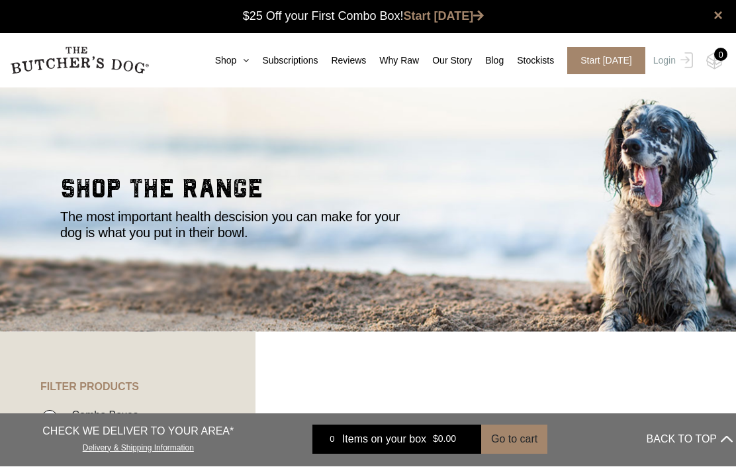
scroll to position [1, 0]
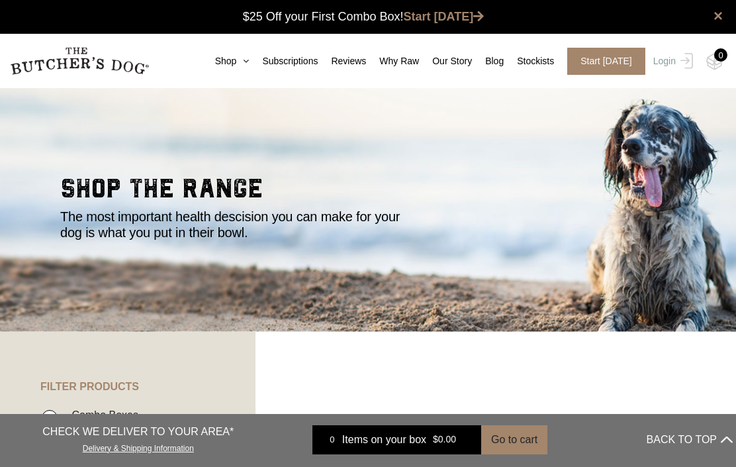
click at [667, 62] on link "Login" at bounding box center [671, 61] width 43 height 27
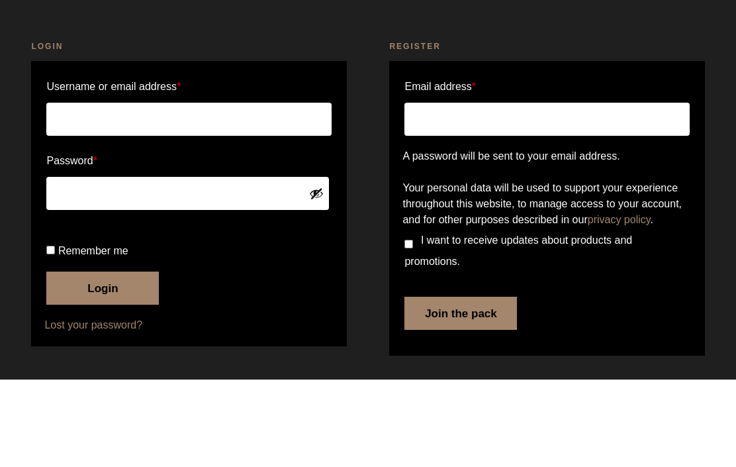
type input "margaretrees@me.com"
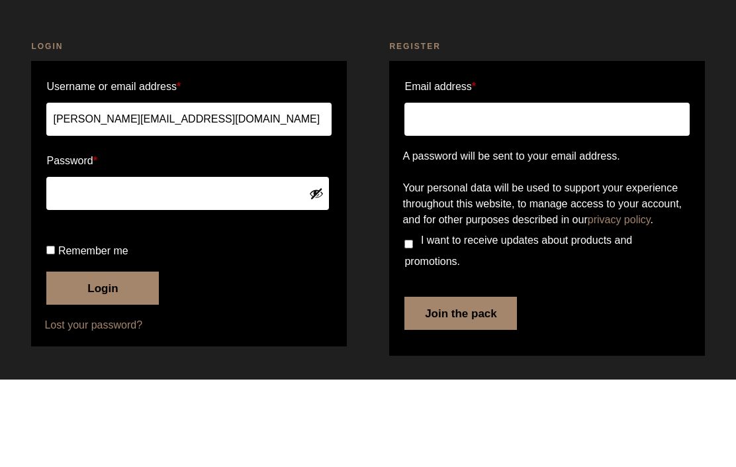
click at [104, 359] on button "Login" at bounding box center [102, 375] width 113 height 33
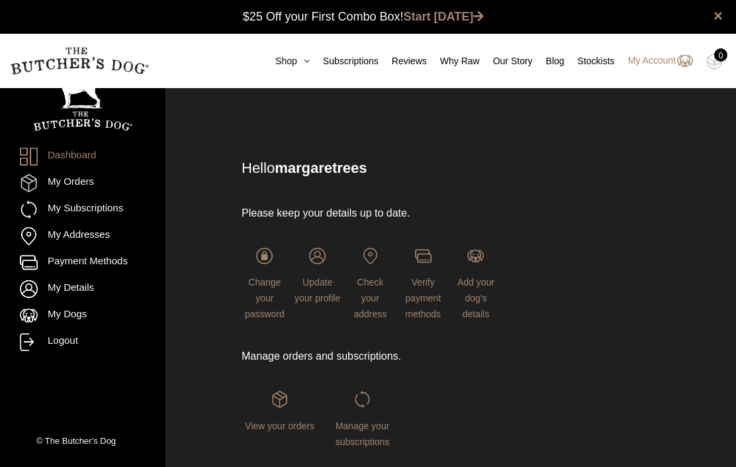
scroll to position [1, 0]
click at [297, 62] on icon at bounding box center [303, 60] width 13 height 9
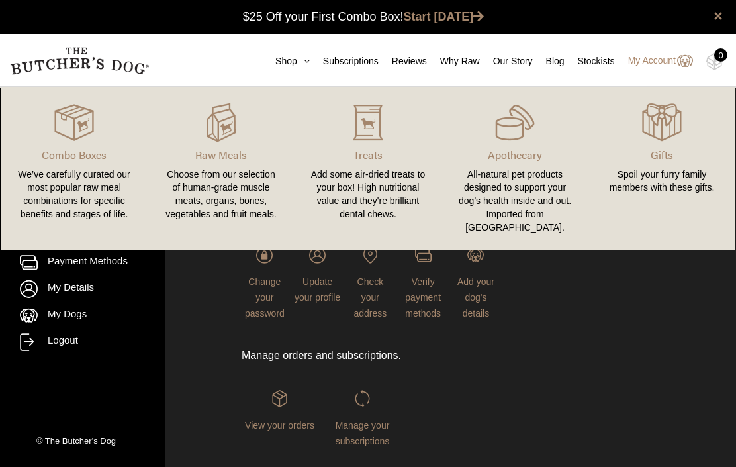
click at [241, 181] on div "Choose from our selection of human-grade muscle meats, organs, bones, vegetable…" at bounding box center [221, 194] width 115 height 53
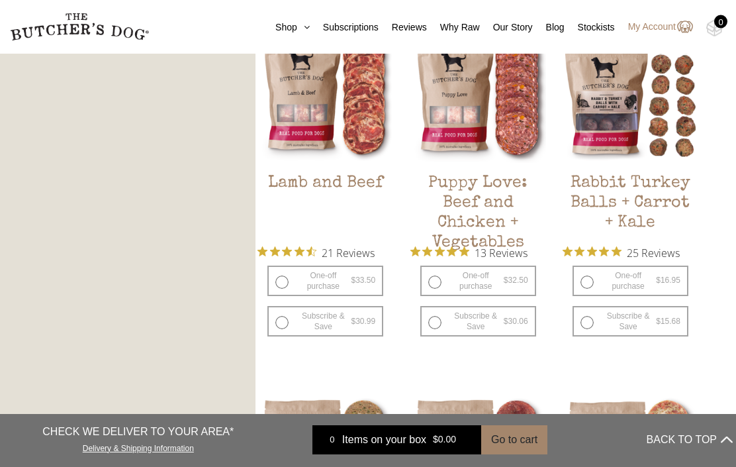
scroll to position [1100, 0]
click at [437, 286] on label "One-off purchase $ 32.50 — or subscribe and save 7.5%" at bounding box center [478, 281] width 116 height 30
radio input "true"
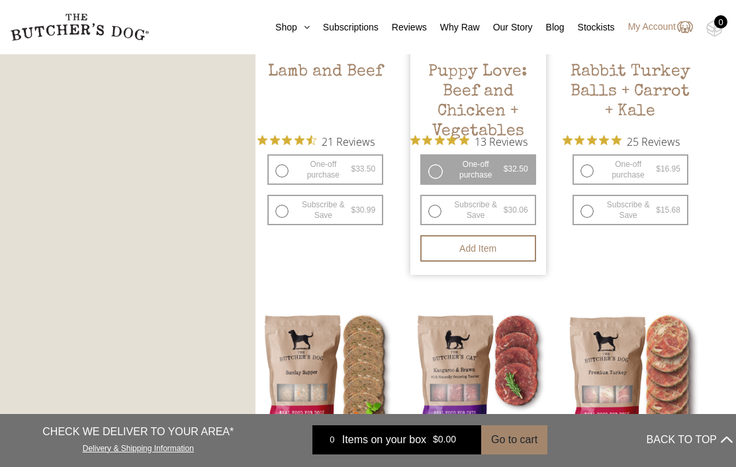
scroll to position [1210, 0]
click at [481, 254] on button "Add item" at bounding box center [478, 249] width 116 height 26
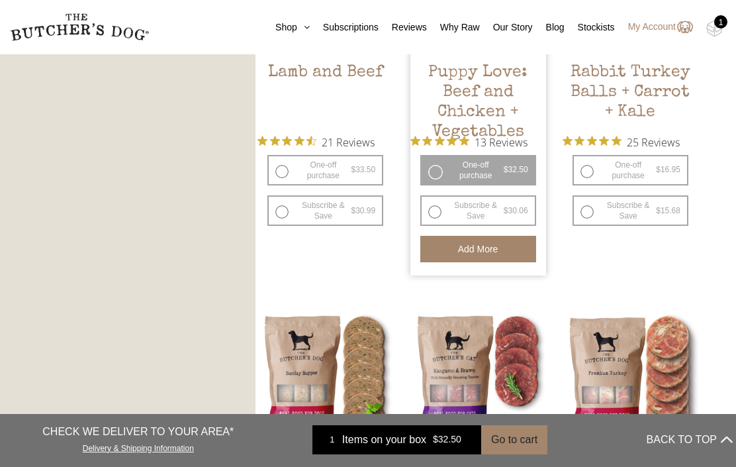
click at [470, 249] on button "Add more" at bounding box center [478, 249] width 116 height 26
click at [471, 250] on button "Add more" at bounding box center [478, 249] width 116 height 26
click at [468, 250] on button "Add more" at bounding box center [478, 249] width 116 height 26
click at [472, 248] on button "Add more" at bounding box center [478, 249] width 116 height 26
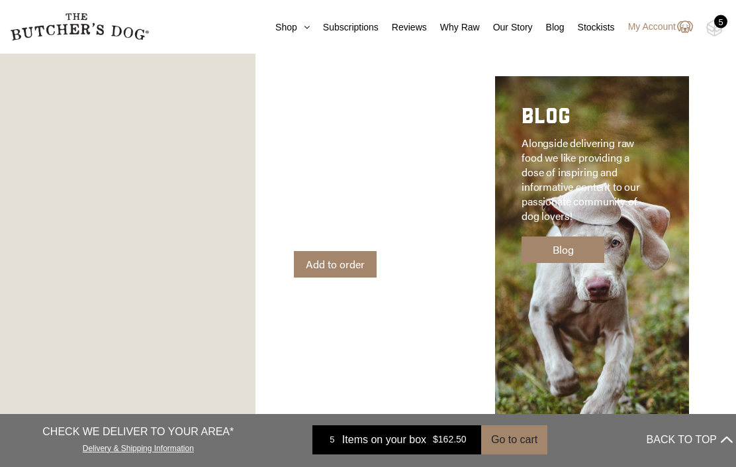
scroll to position [1878, 0]
click at [339, 251] on link "Add to order" at bounding box center [335, 264] width 83 height 26
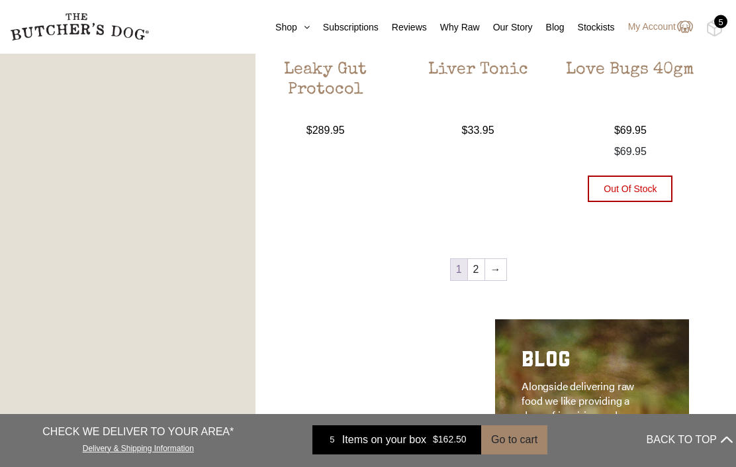
scroll to position [1429, 0]
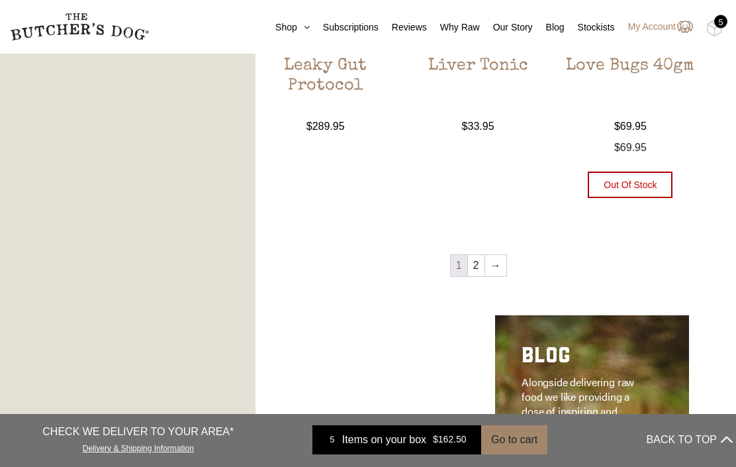
click at [469, 270] on link "2" at bounding box center [476, 266] width 17 height 21
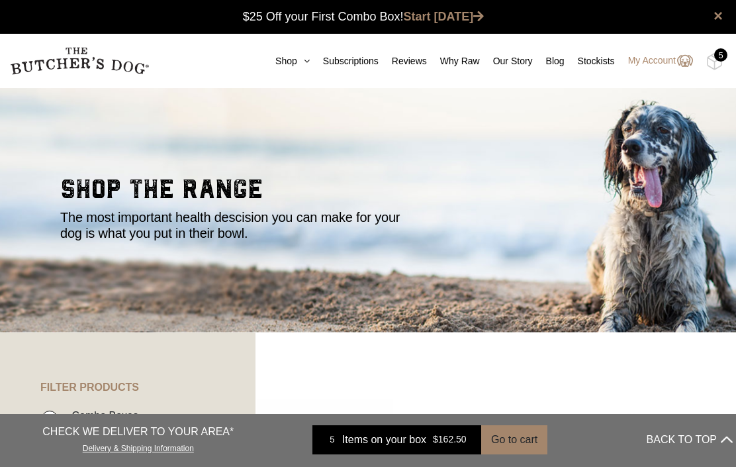
click at [297, 63] on icon at bounding box center [303, 60] width 13 height 9
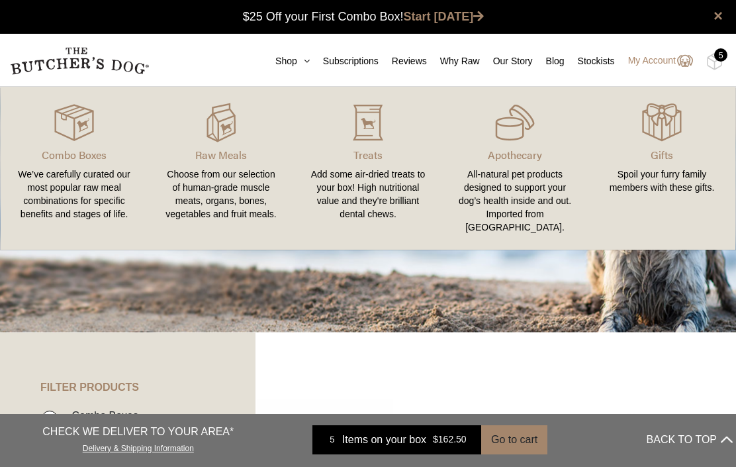
click at [226, 195] on div "Choose from our selection of human-grade muscle meats, organs, bones, vegetable…" at bounding box center [221, 194] width 115 height 53
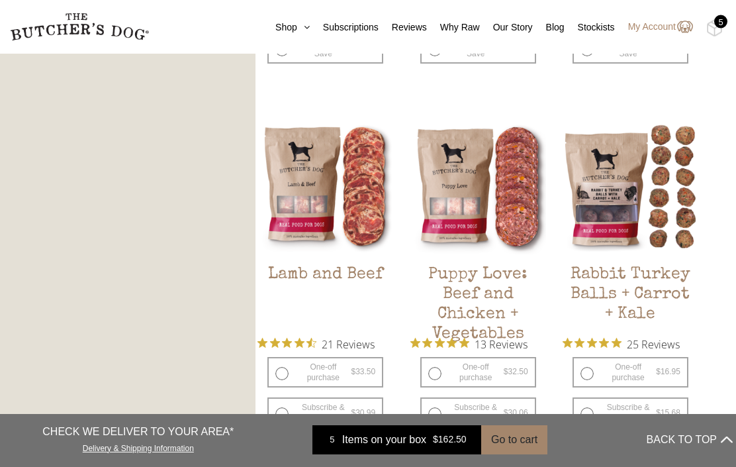
scroll to position [1009, 0]
click at [587, 368] on label "One-off purchase $ 16.95 — or subscribe and save 7.5%" at bounding box center [631, 372] width 116 height 30
radio input "true"
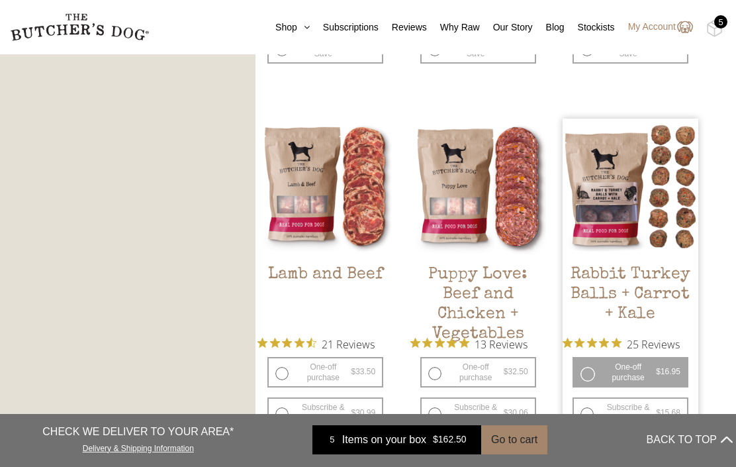
click at [624, 446] on button "Add item" at bounding box center [631, 451] width 116 height 26
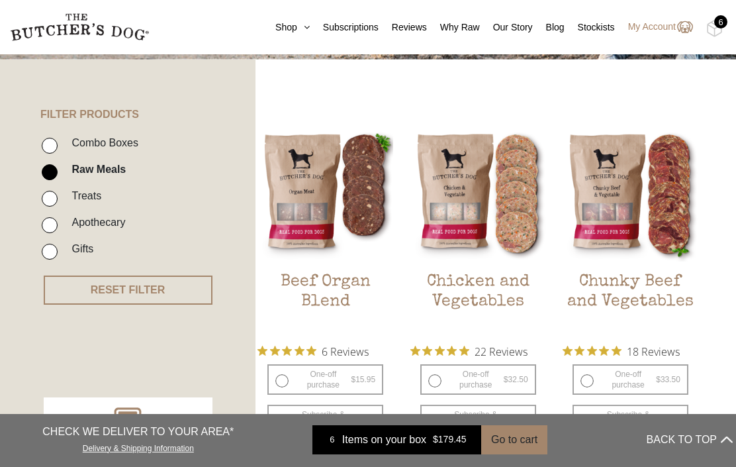
scroll to position [271, 0]
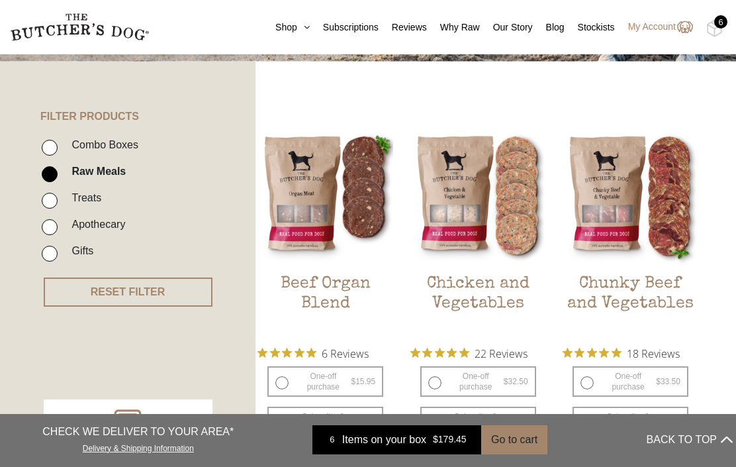
click at [0, 0] on div at bounding box center [0, 0] width 0 height 0
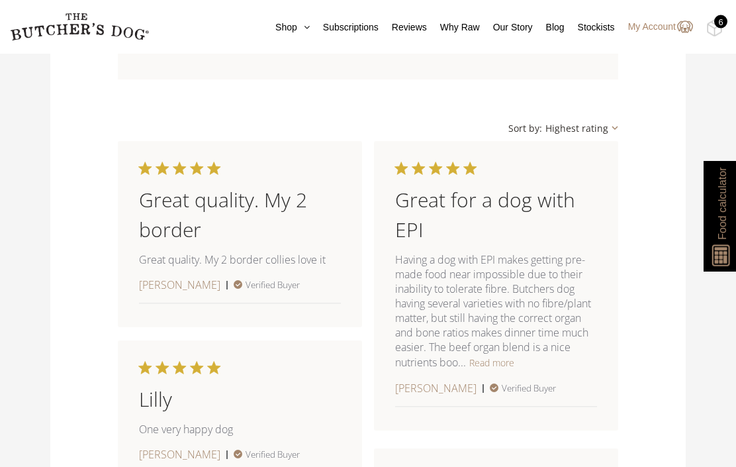
scroll to position [1194, 0]
click at [485, 368] on button "Read more" at bounding box center [491, 362] width 45 height 16
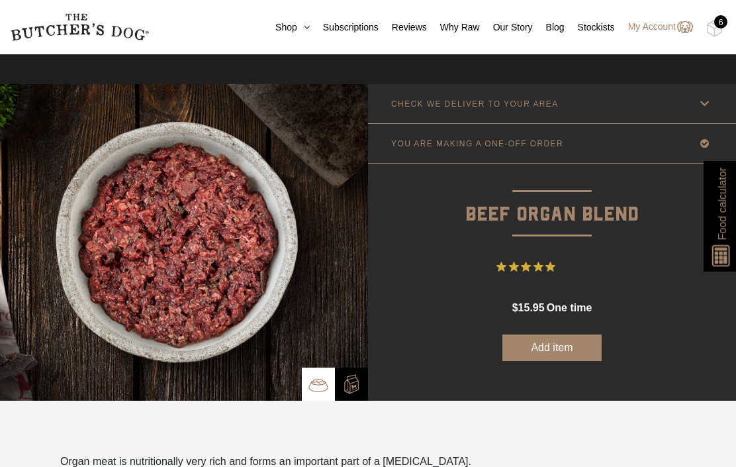
scroll to position [0, 0]
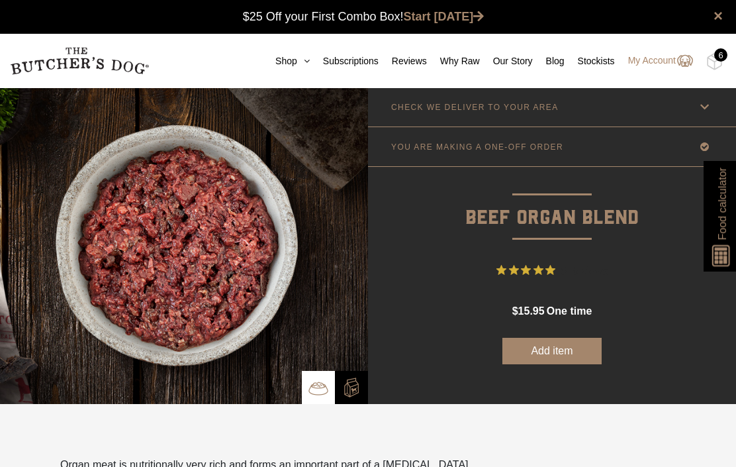
click at [554, 346] on button "Add item" at bounding box center [552, 351] width 99 height 26
click at [297, 64] on icon at bounding box center [303, 60] width 13 height 9
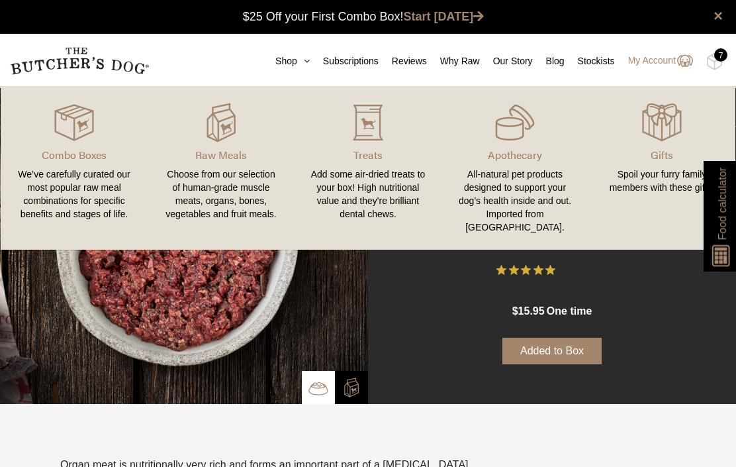
click at [217, 187] on div "Choose from our selection of human-grade muscle meats, organs, bones, vegetable…" at bounding box center [221, 194] width 115 height 53
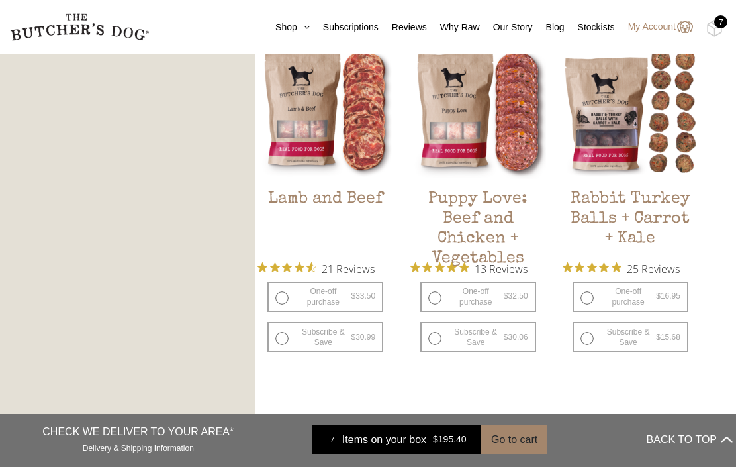
scroll to position [1083, 0]
click at [470, 222] on h2 "Puppy Love: Beef and Chicken + Vegetables" at bounding box center [479, 221] width 136 height 62
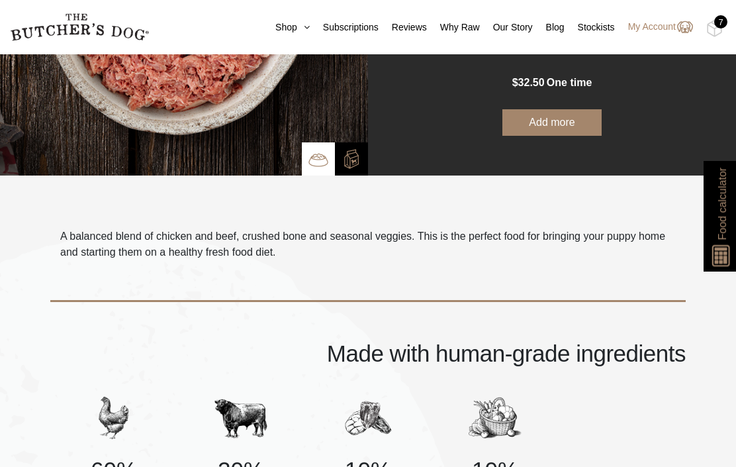
scroll to position [258, 0]
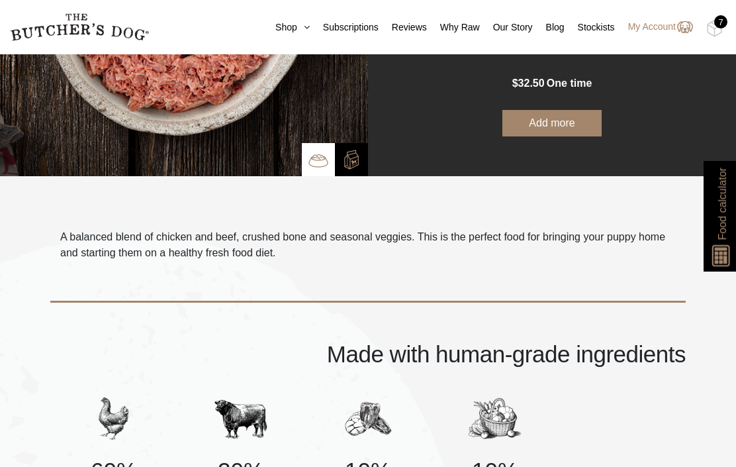
click at [297, 27] on icon at bounding box center [303, 27] width 13 height 9
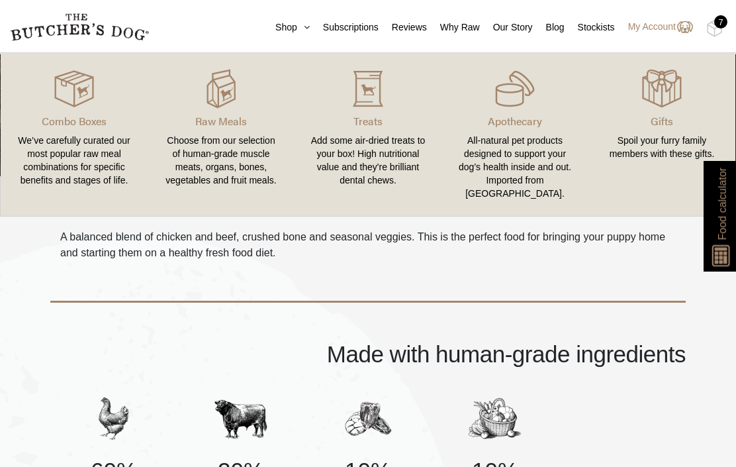
click at [214, 149] on div "Choose from our selection of human-grade muscle meats, organs, bones, vegetable…" at bounding box center [221, 160] width 115 height 53
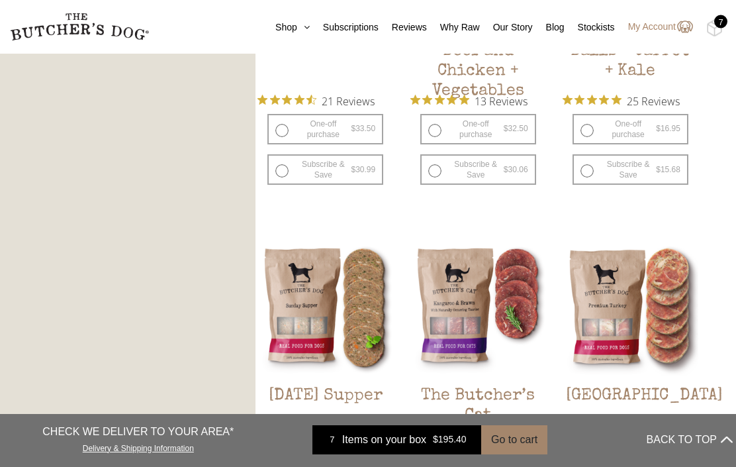
scroll to position [1252, 0]
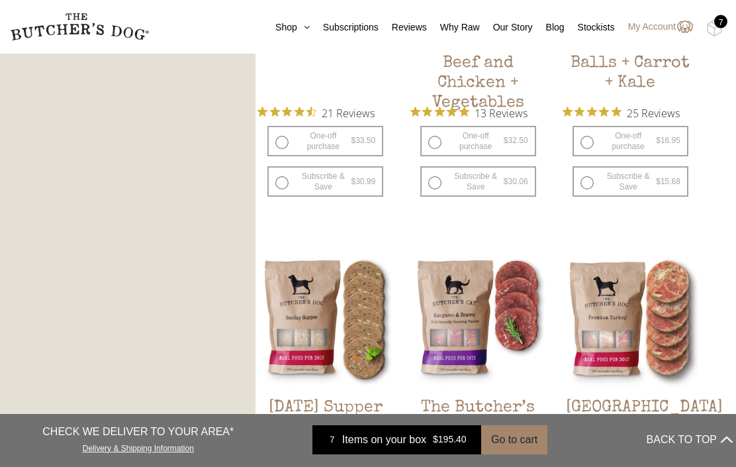
click at [297, 28] on icon at bounding box center [303, 27] width 13 height 9
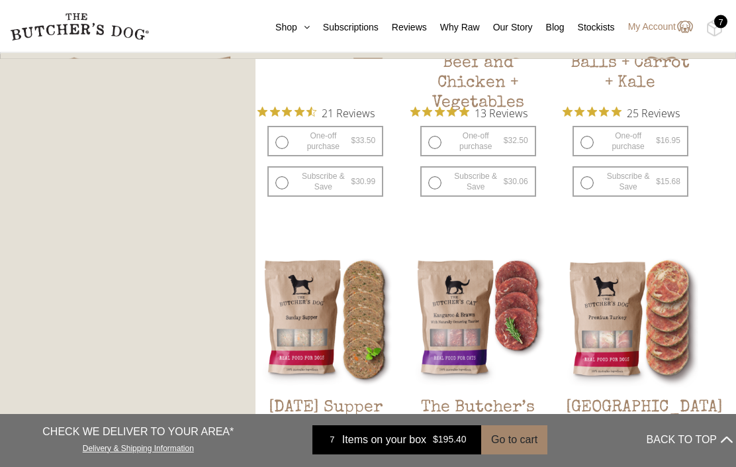
scroll to position [1240, 0]
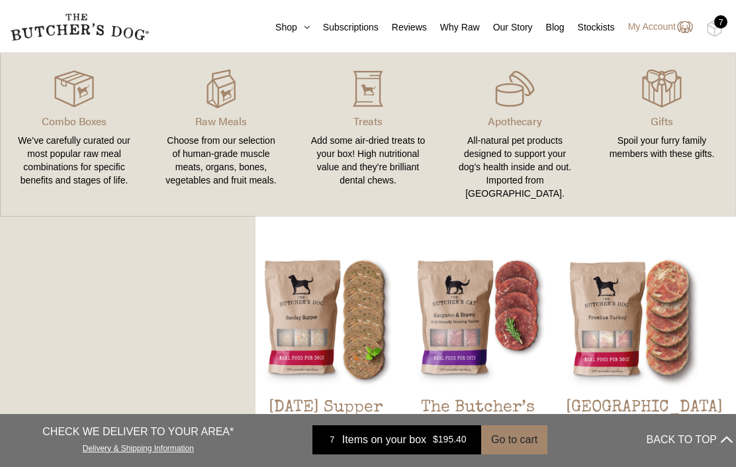
click at [381, 147] on div "Add some air-dried treats to your box! High nutritional value and they're brill…" at bounding box center [368, 160] width 115 height 53
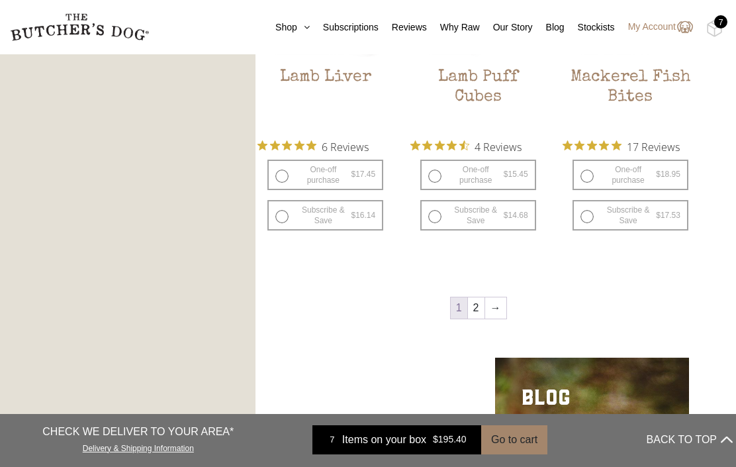
scroll to position [1569, 0]
click at [473, 307] on link "2" at bounding box center [476, 308] width 17 height 21
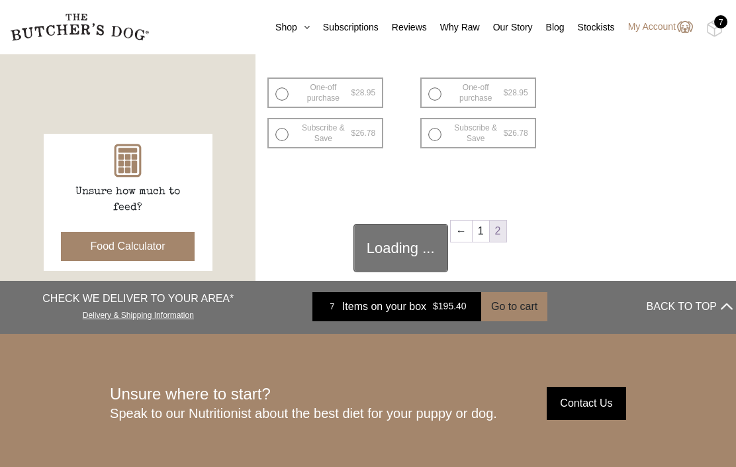
scroll to position [312, 0]
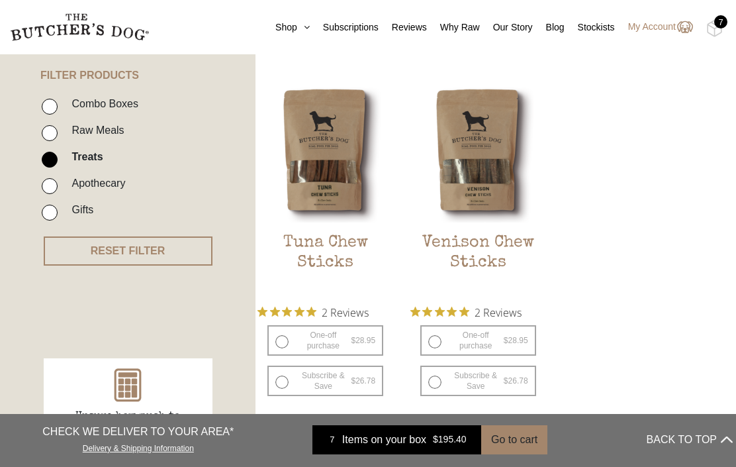
click at [302, 330] on label "One-off purchase $ 28.95 — or subscribe and save 7.5%" at bounding box center [326, 340] width 116 height 30
radio input "true"
click at [0, 0] on button "Add item" at bounding box center [0, 0] width 0 height 0
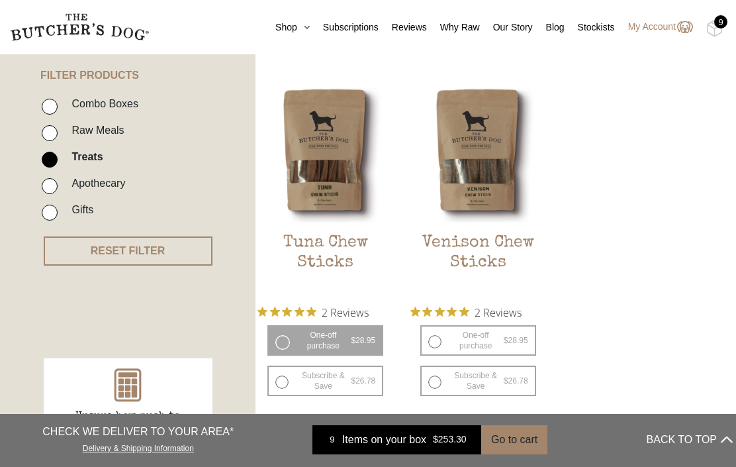
click at [438, 328] on label "One-off purchase $ 28.95 — or subscribe and save 7.5%" at bounding box center [478, 340] width 116 height 30
radio input "true"
click at [0, 0] on button "Add item" at bounding box center [0, 0] width 0 height 0
click at [511, 454] on button "Go to cart" at bounding box center [514, 439] width 66 height 29
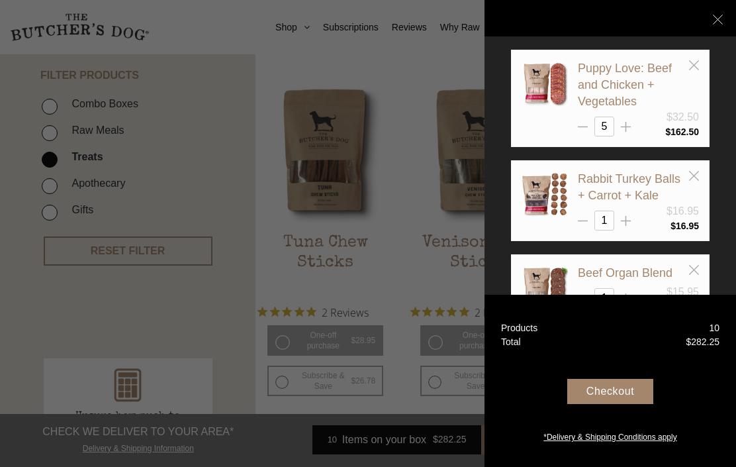
click at [77, 430] on div at bounding box center [368, 233] width 736 height 467
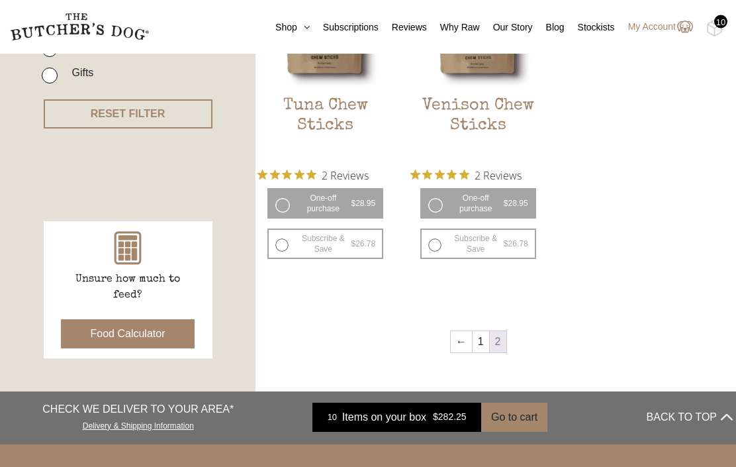
scroll to position [448, 0]
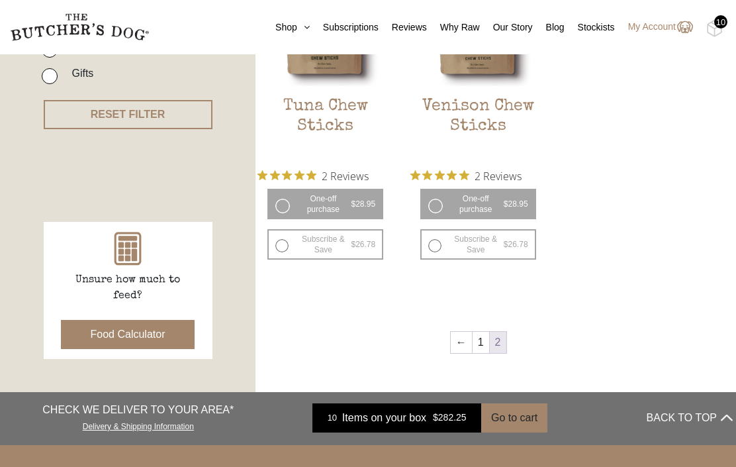
click at [128, 336] on button "Food Calculator" at bounding box center [128, 334] width 134 height 29
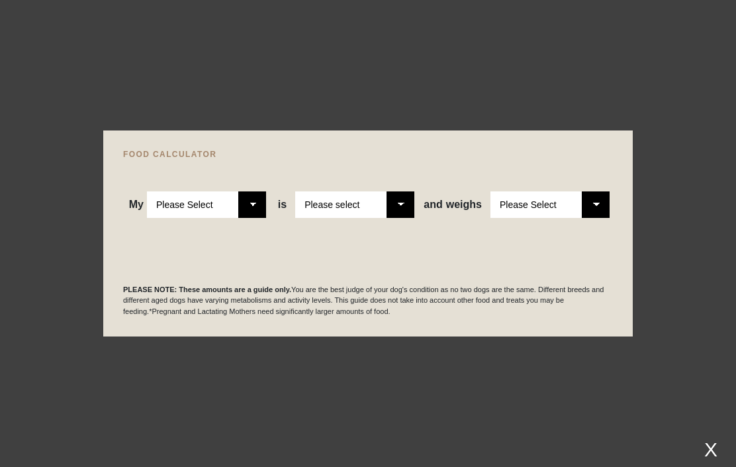
click at [257, 218] on select "Please Select Adult Dog Puppy" at bounding box center [206, 204] width 119 height 26
select select "adult"
click at [399, 218] on select "Please select a healthy weight overweight" at bounding box center [354, 204] width 119 height 26
select select "0"
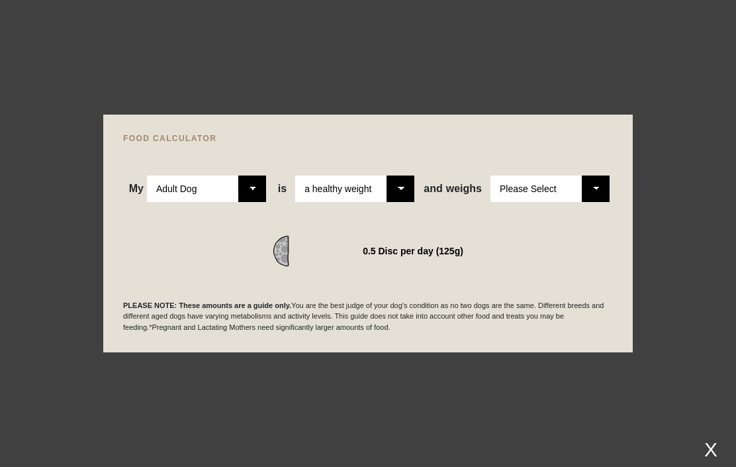
click at [593, 202] on select "Please Select 1kg 2kg 3kg 4kg 5kg 6kg 7kg 8kg 9kg 10kg 11kg 12kg 13kg 14kg 15kg…" at bounding box center [550, 188] width 119 height 26
select select "7"
click at [707, 466] on div at bounding box center [368, 233] width 736 height 467
click at [697, 466] on div at bounding box center [368, 233] width 736 height 467
click at [705, 460] on div "X" at bounding box center [711, 449] width 24 height 22
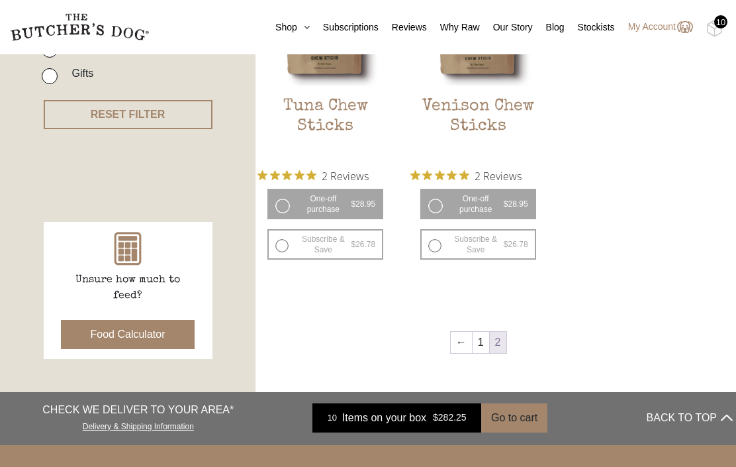
click at [512, 405] on button "Go to cart" at bounding box center [514, 417] width 66 height 29
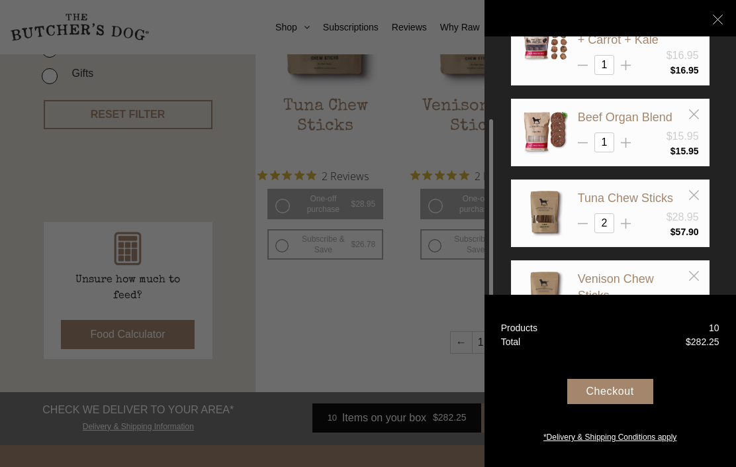
scroll to position [158, 0]
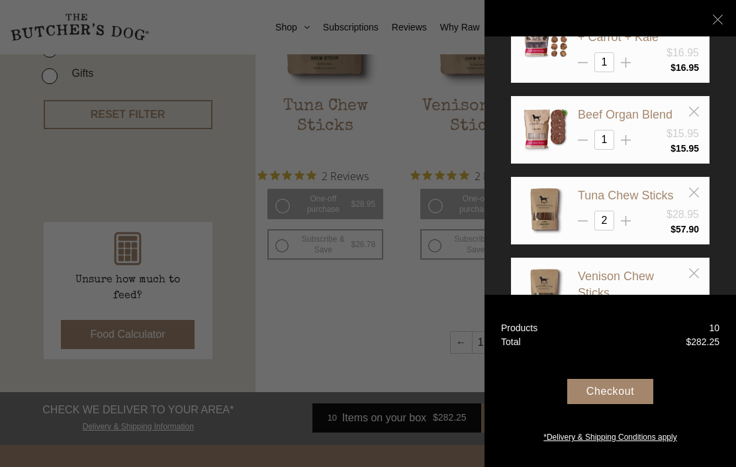
click at [579, 225] on div "2" at bounding box center [638, 221] width 121 height 20
click at [583, 221] on icon at bounding box center [583, 221] width 10 height 10
type input "1"
click at [612, 404] on div "Checkout" at bounding box center [610, 391] width 86 height 25
